Goal: Task Accomplishment & Management: Manage account settings

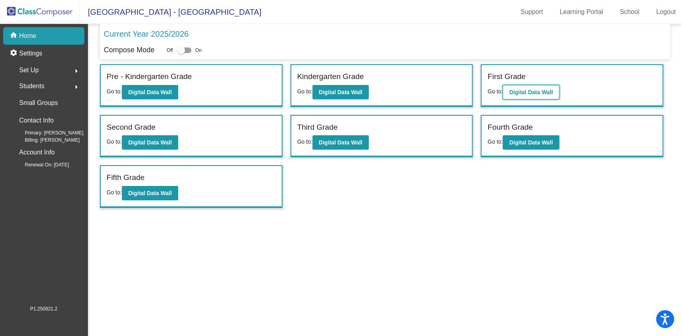
click at [546, 90] on b "Digital Data Wall" at bounding box center [531, 92] width 44 height 6
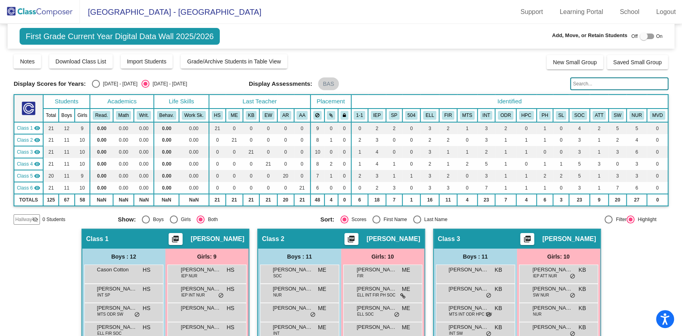
click at [589, 83] on input "text" at bounding box center [619, 84] width 98 height 13
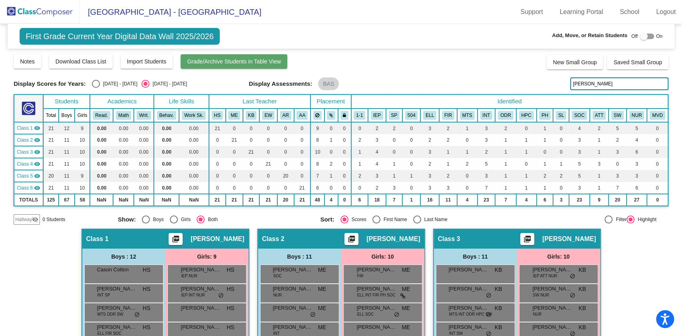
type input "[PERSON_NAME]"
drag, startPoint x: 208, startPoint y: 63, endPoint x: 195, endPoint y: 85, distance: 25.4
click at [208, 80] on div "Display Scores for Years: [DATE] - [DATE] [DATE] - [DATE] Grade/Archive Student…" at bounding box center [341, 139] width 655 height 171
click at [200, 57] on button "Grade/Archive Students in Table View" at bounding box center [234, 61] width 107 height 14
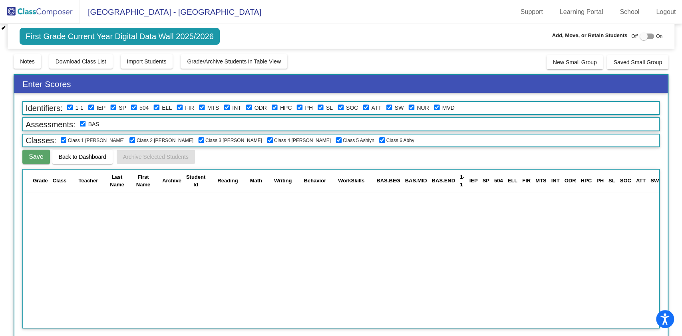
click at [97, 44] on span "First Grade Current Year Digital Data Wall 2025/2026" at bounding box center [120, 36] width 200 height 17
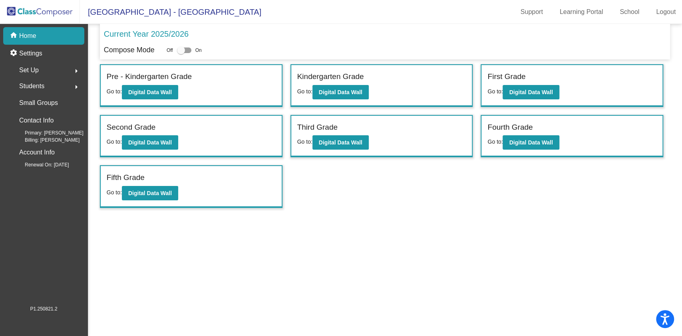
click at [65, 83] on div "Students arrow_right" at bounding box center [46, 86] width 76 height 16
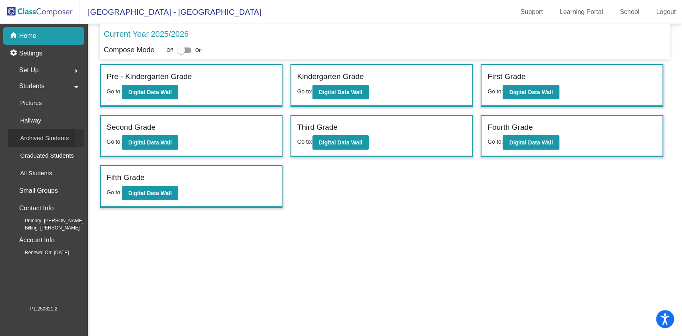
click at [59, 133] on p "Archived Students" at bounding box center [44, 138] width 49 height 10
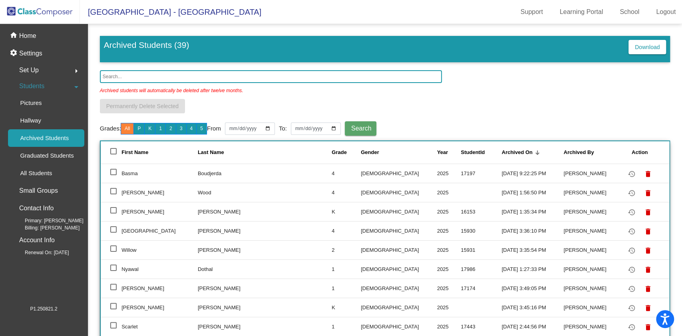
click at [154, 75] on input "text" at bounding box center [271, 76] width 342 height 13
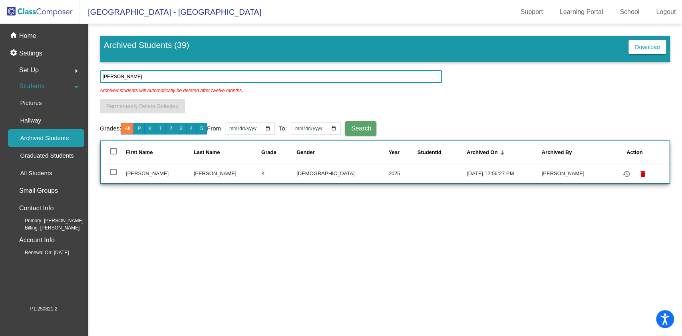
type input "[PERSON_NAME]"
click at [112, 172] on div at bounding box center [113, 172] width 6 height 6
click at [113, 175] on input "select row 27" at bounding box center [113, 175] width 0 height 0
checkbox input "true"
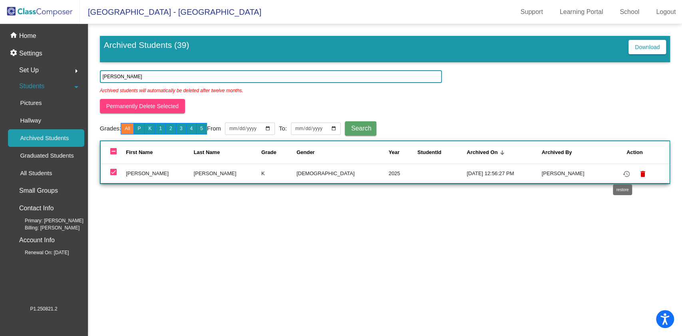
click at [622, 176] on mat-icon "restore" at bounding box center [627, 174] width 10 height 10
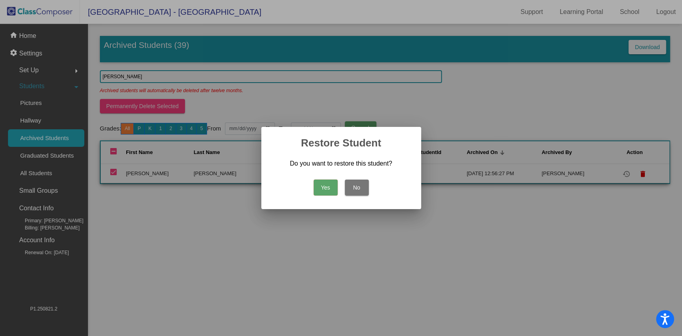
click at [324, 187] on button "Yes" at bounding box center [326, 188] width 24 height 16
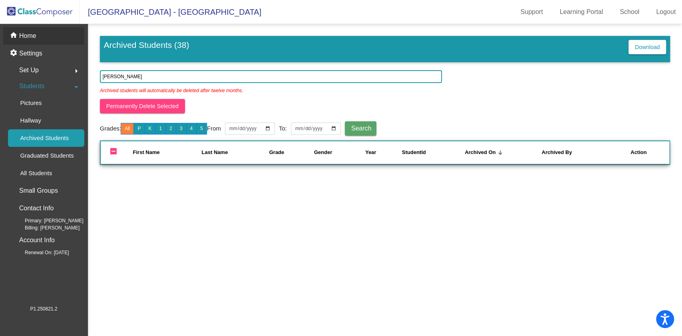
click at [46, 40] on div "home Home" at bounding box center [43, 36] width 81 height 18
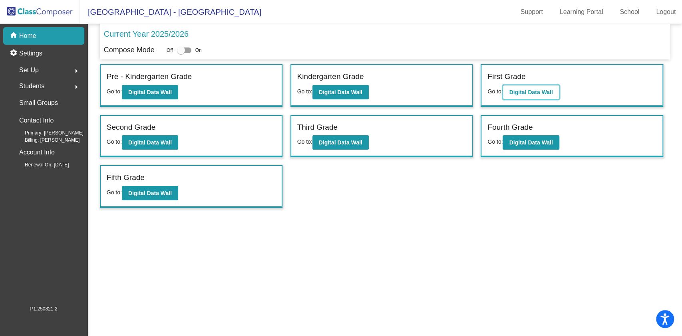
click at [527, 90] on b "Digital Data Wall" at bounding box center [531, 92] width 44 height 6
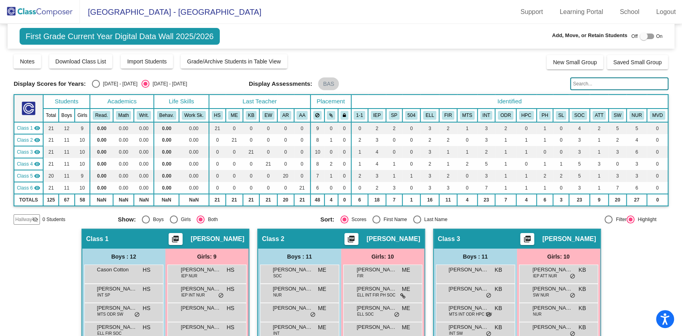
click at [31, 220] on span "Hallway" at bounding box center [23, 219] width 17 height 7
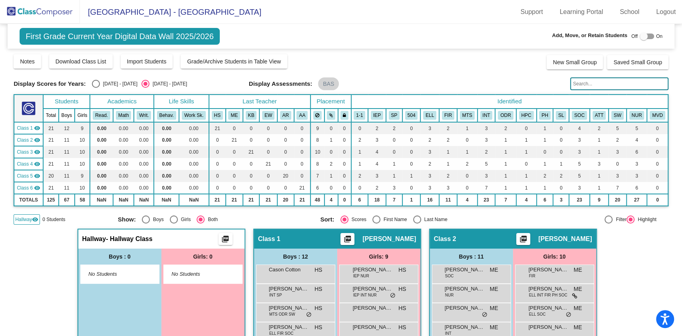
click at [596, 83] on input "text" at bounding box center [619, 84] width 98 height 13
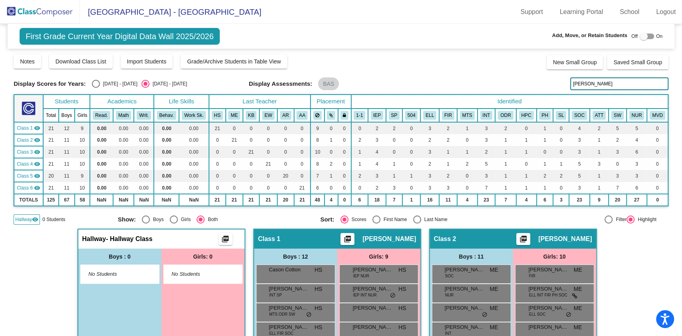
drag, startPoint x: 602, startPoint y: 88, endPoint x: 556, endPoint y: 87, distance: 45.9
click at [556, 87] on div "Display Scores for Years: [DATE] - [DATE] [DATE] - [DATE] Display Assessments: …" at bounding box center [341, 84] width 655 height 13
type input "[PERSON_NAME]"
click at [25, 12] on img at bounding box center [40, 12] width 80 height 24
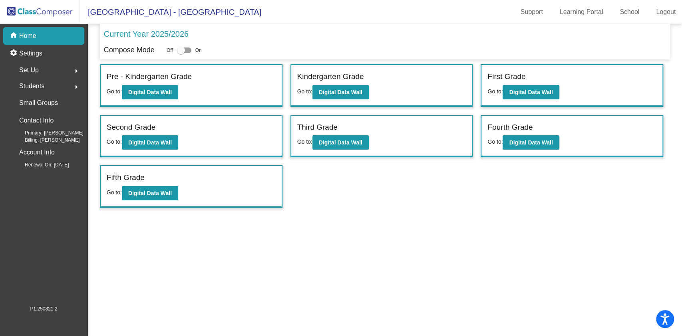
click at [32, 85] on span "Students" at bounding box center [31, 86] width 25 height 11
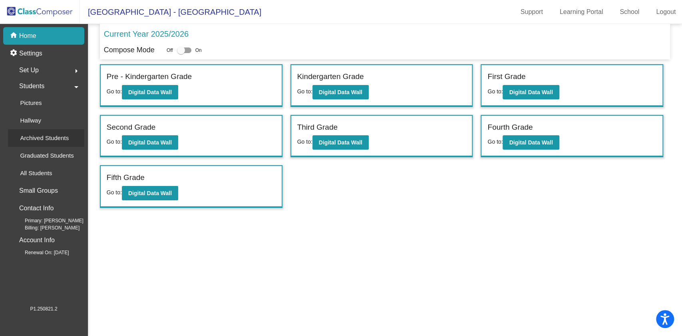
click at [53, 141] on p "Archived Students" at bounding box center [44, 138] width 49 height 10
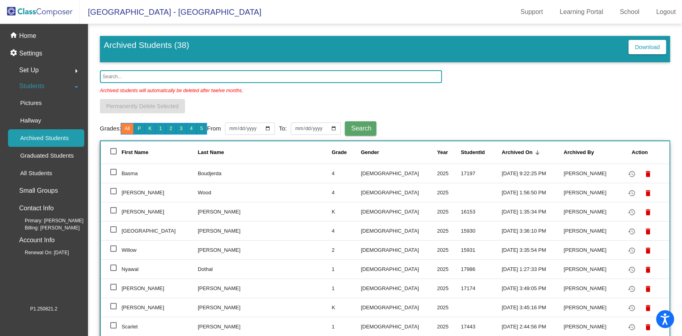
click at [141, 78] on input "text" at bounding box center [271, 76] width 342 height 13
type input "[PERSON_NAME]"
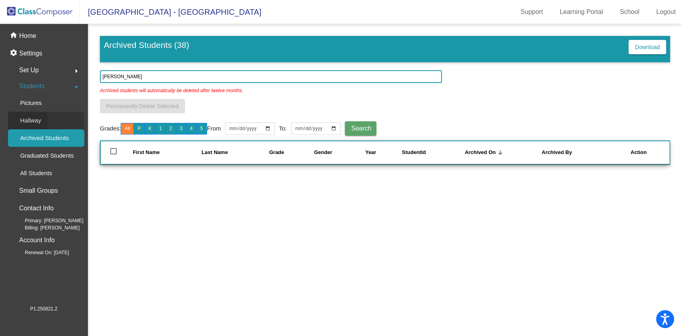
click at [49, 123] on link "Hallway" at bounding box center [46, 121] width 76 height 18
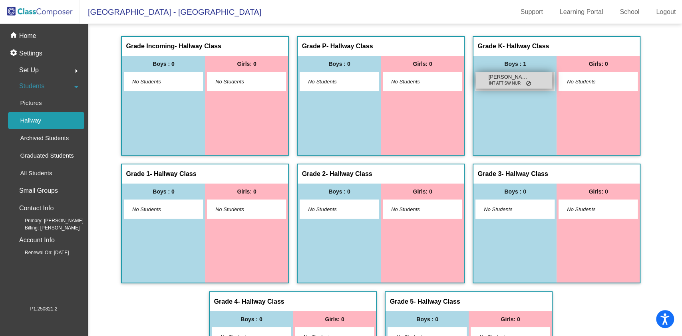
click at [508, 80] on span "INT ATT SW NUR" at bounding box center [505, 83] width 32 height 6
click at [508, 81] on span "INT ATT SW NUR" at bounding box center [505, 83] width 32 height 6
drag, startPoint x: 508, startPoint y: 81, endPoint x: 495, endPoint y: 79, distance: 13.0
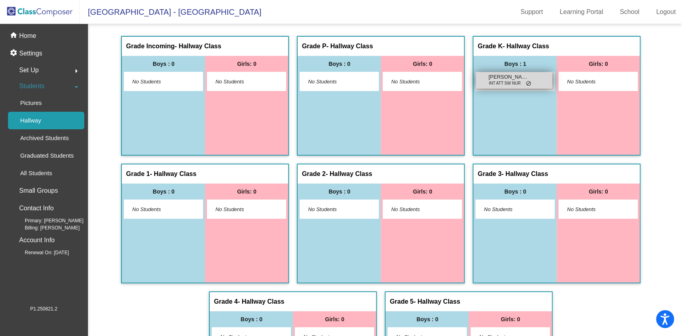
click at [495, 79] on span "[PERSON_NAME]" at bounding box center [508, 77] width 40 height 8
drag, startPoint x: 495, startPoint y: 78, endPoint x: 479, endPoint y: 79, distance: 16.0
click at [501, 76] on span "[PERSON_NAME]" at bounding box center [508, 77] width 40 height 8
click at [515, 83] on span "INT ATT SW NUR" at bounding box center [505, 83] width 32 height 6
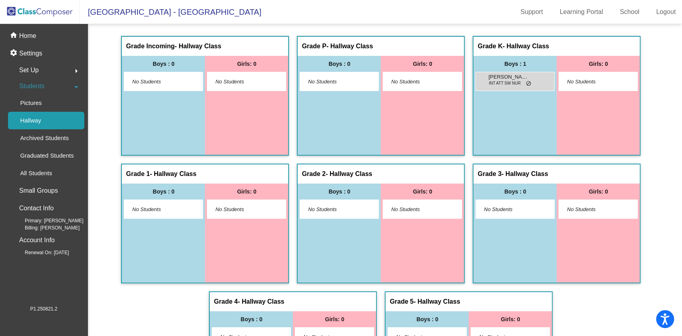
click at [53, 83] on div "Students arrow_drop_down" at bounding box center [46, 86] width 76 height 16
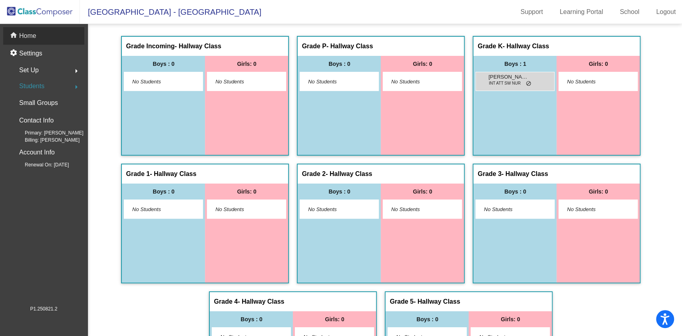
click at [38, 32] on div "home Home" at bounding box center [43, 36] width 81 height 18
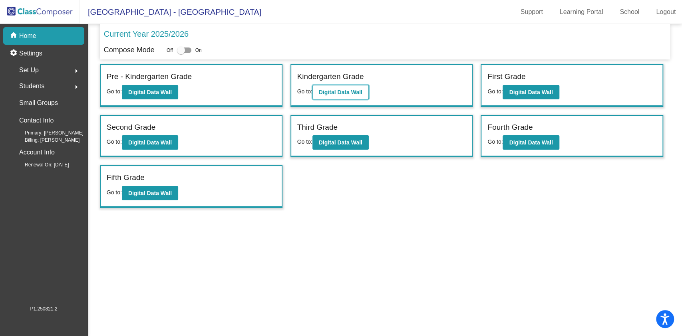
click at [342, 90] on b "Digital Data Wall" at bounding box center [341, 92] width 44 height 6
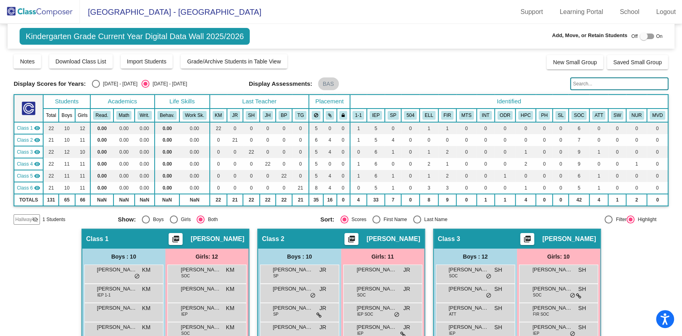
click at [34, 220] on mat-icon "visibility_off" at bounding box center [35, 220] width 6 height 6
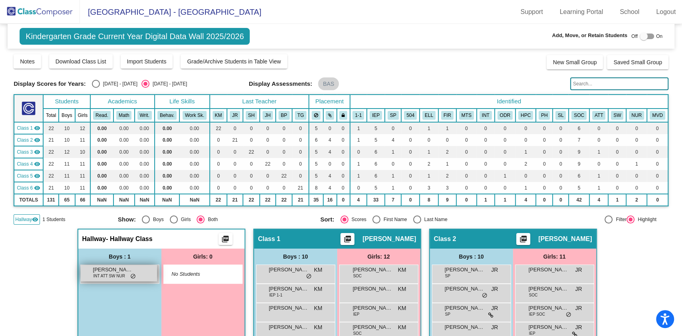
click at [118, 271] on span "[PERSON_NAME]" at bounding box center [113, 270] width 40 height 8
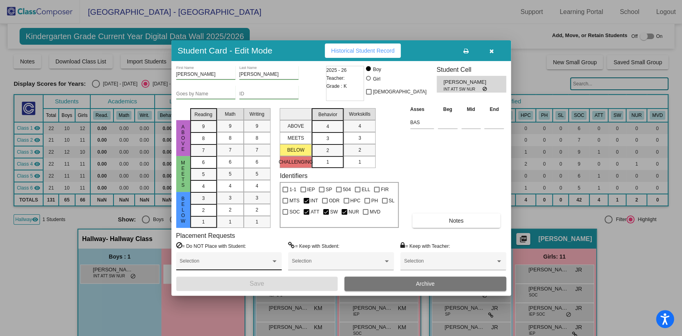
click at [215, 260] on div "Selection" at bounding box center [229, 263] width 98 height 14
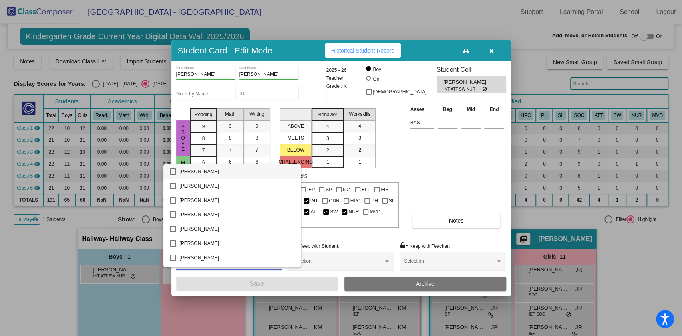
click at [351, 260] on div at bounding box center [341, 168] width 682 height 336
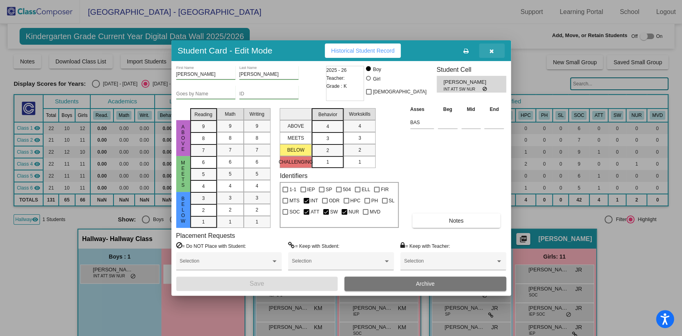
click at [490, 48] on icon "button" at bounding box center [491, 51] width 4 height 6
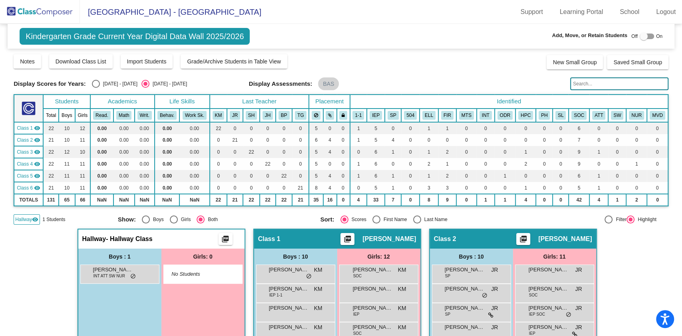
click at [41, 11] on img at bounding box center [40, 12] width 80 height 24
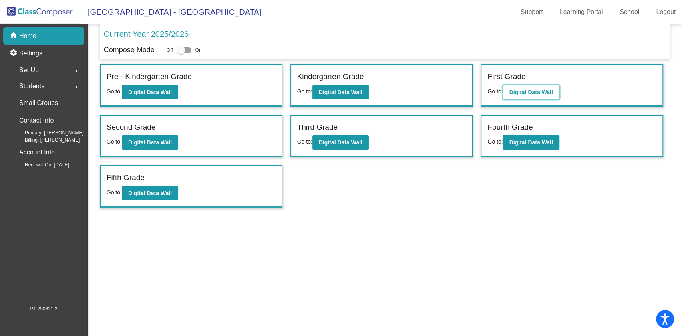
click at [525, 93] on b "Digital Data Wall" at bounding box center [531, 92] width 44 height 6
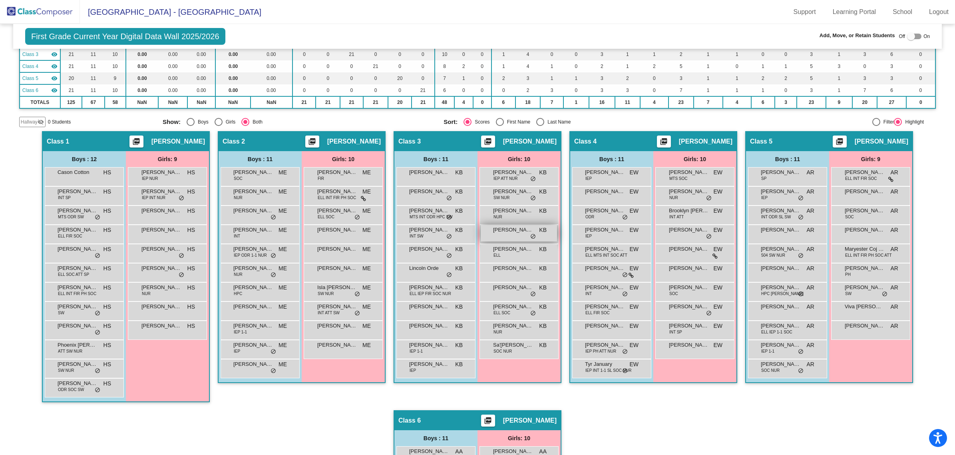
scroll to position [111, 0]
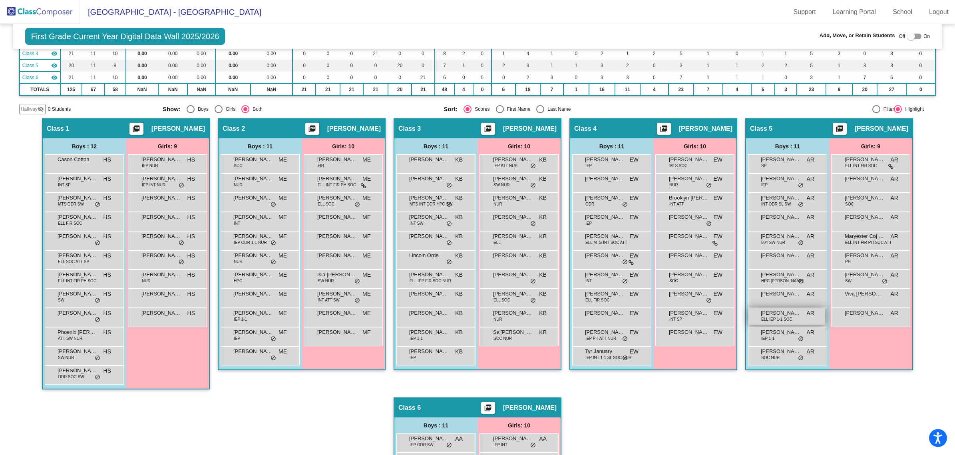
drag, startPoint x: 781, startPoint y: 284, endPoint x: 788, endPoint y: 318, distance: 34.2
click at [682, 316] on div "[PERSON_NAME] SP AR lock do_not_disturb_alt [PERSON_NAME] IEP AR lock do_not_di…" at bounding box center [787, 259] width 79 height 211
click at [0, 0] on div "Girls: 9 [PERSON_NAME] ELL INT FIR SOC AR lock do_not_disturb_alt [PERSON_NAME]…" at bounding box center [0, 0] width 0 height 0
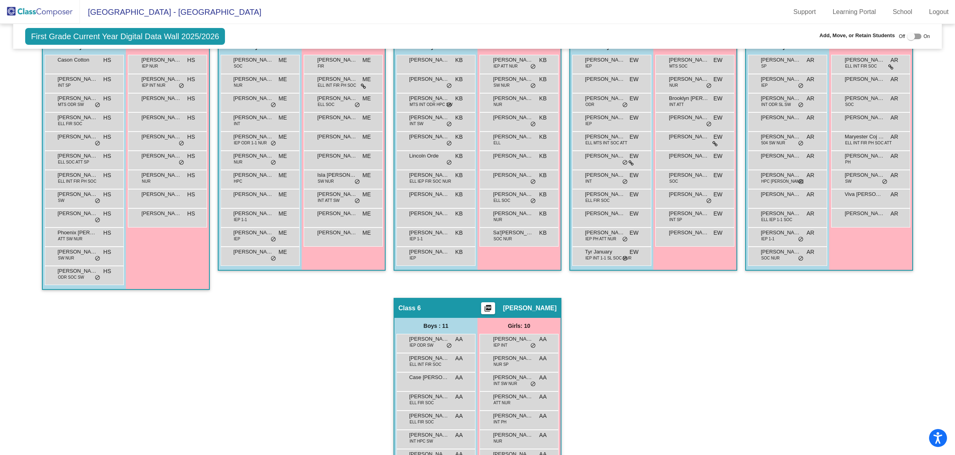
scroll to position [161, 0]
